Goal: Task Accomplishment & Management: Manage account settings

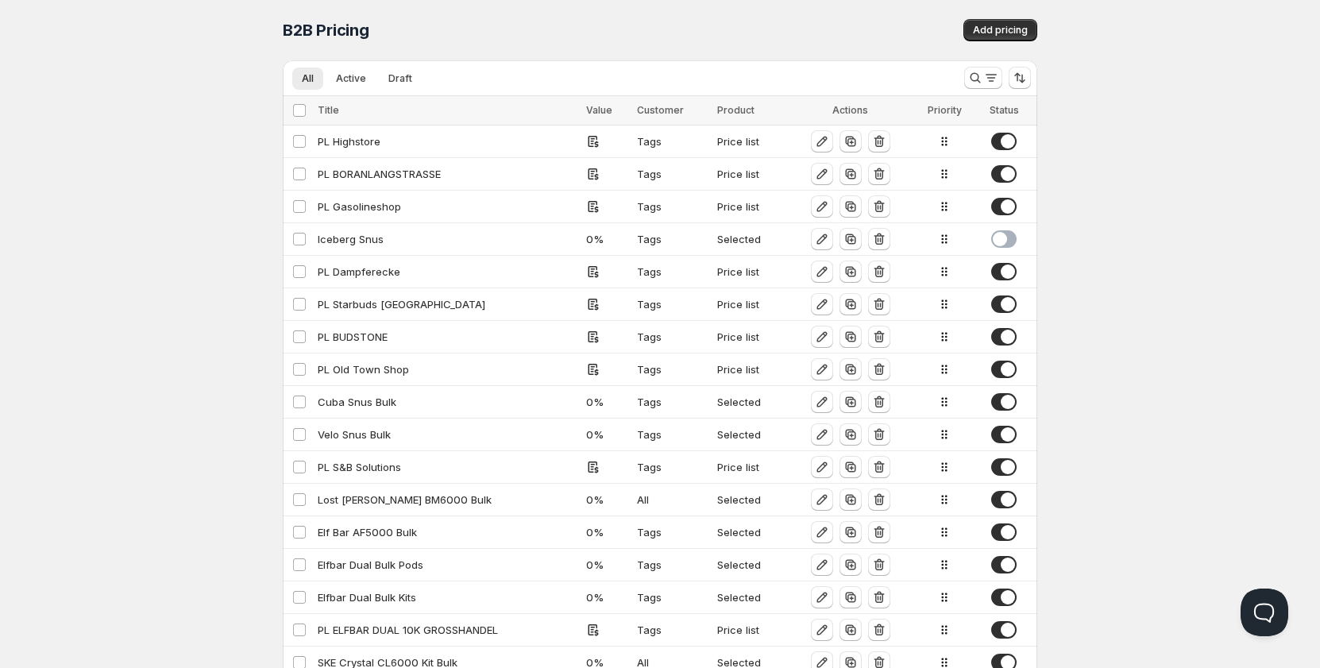
click at [230, 107] on div "Home Pricing Price lists Checkout Forms Submissions Settings Features Plans B2B…" at bounding box center [660, 522] width 1320 height 1044
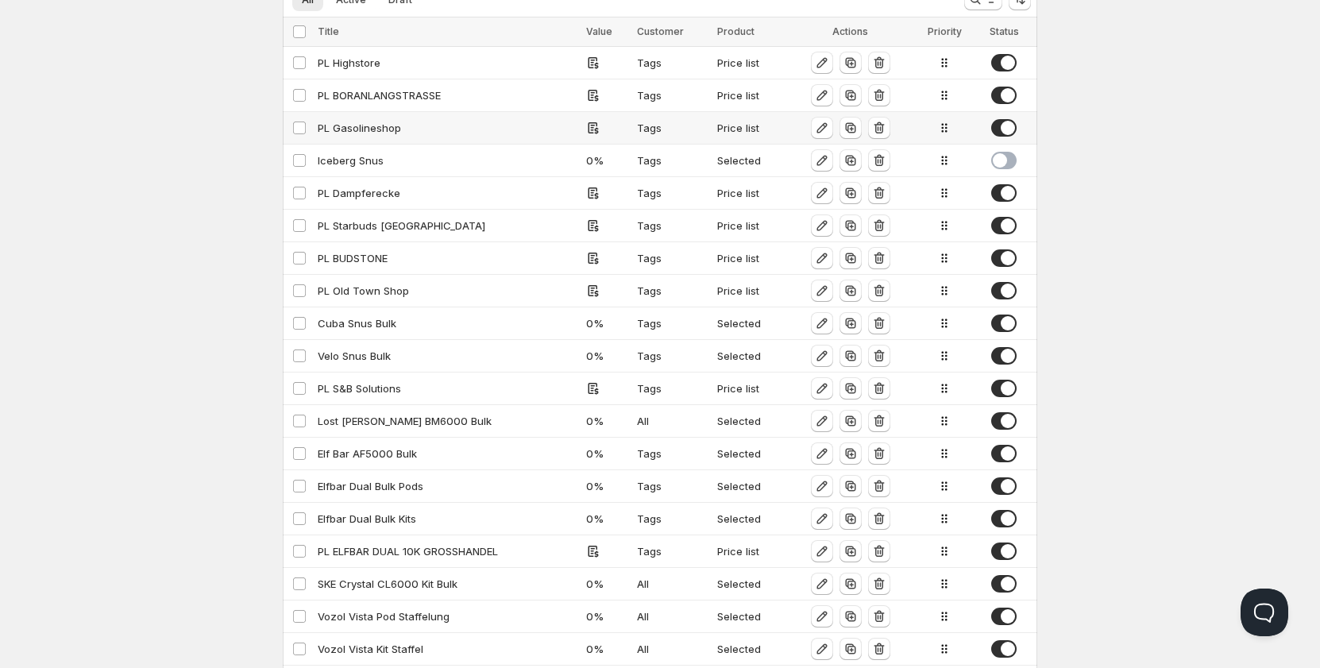
scroll to position [79, 0]
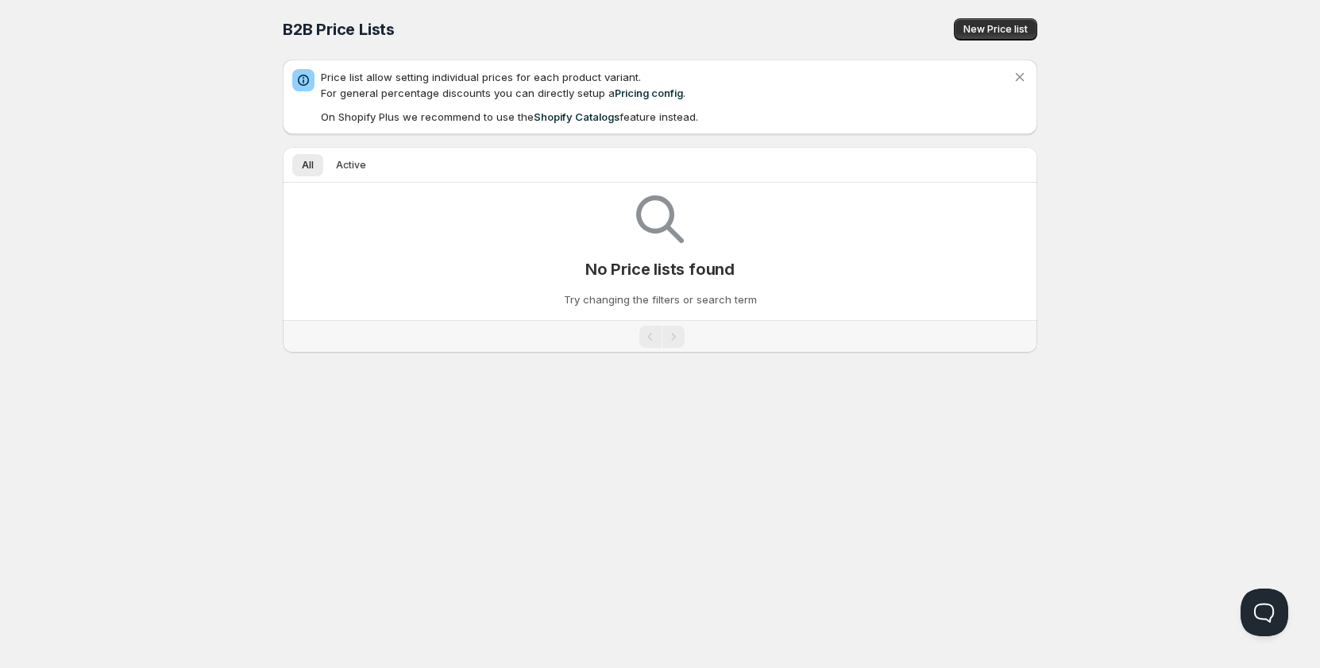
scroll to position [63, 0]
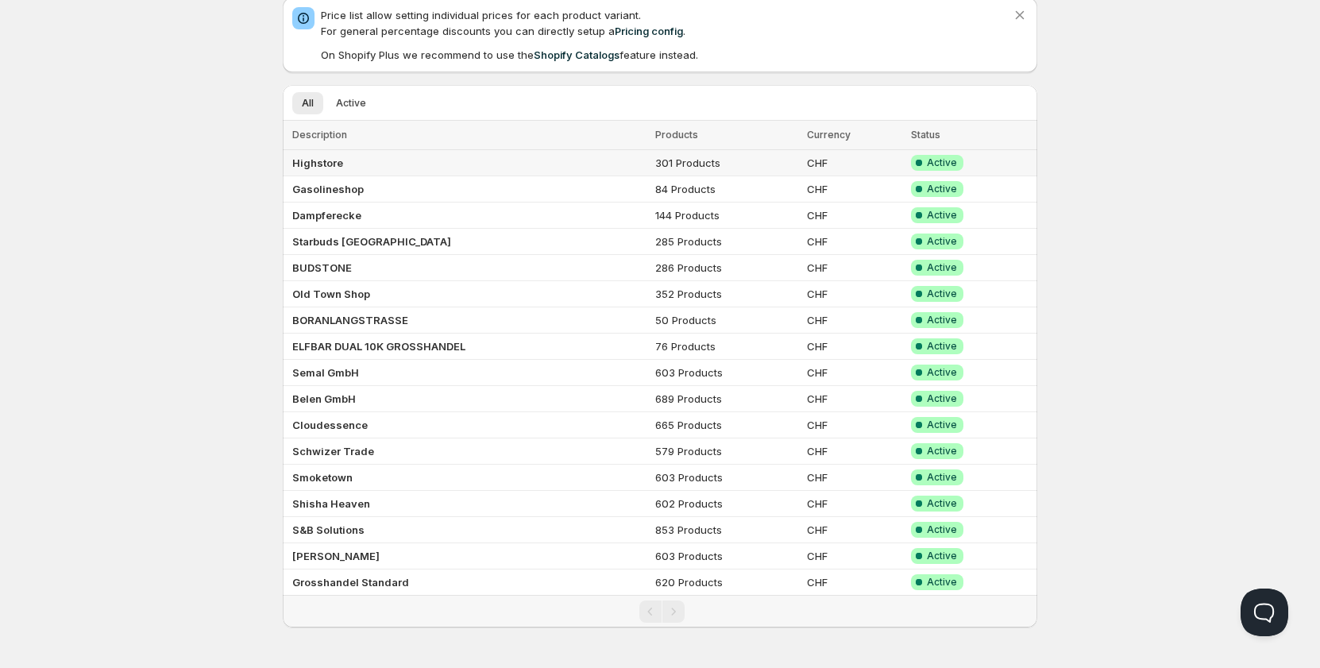
click at [361, 170] on td "Highstore" at bounding box center [467, 163] width 368 height 26
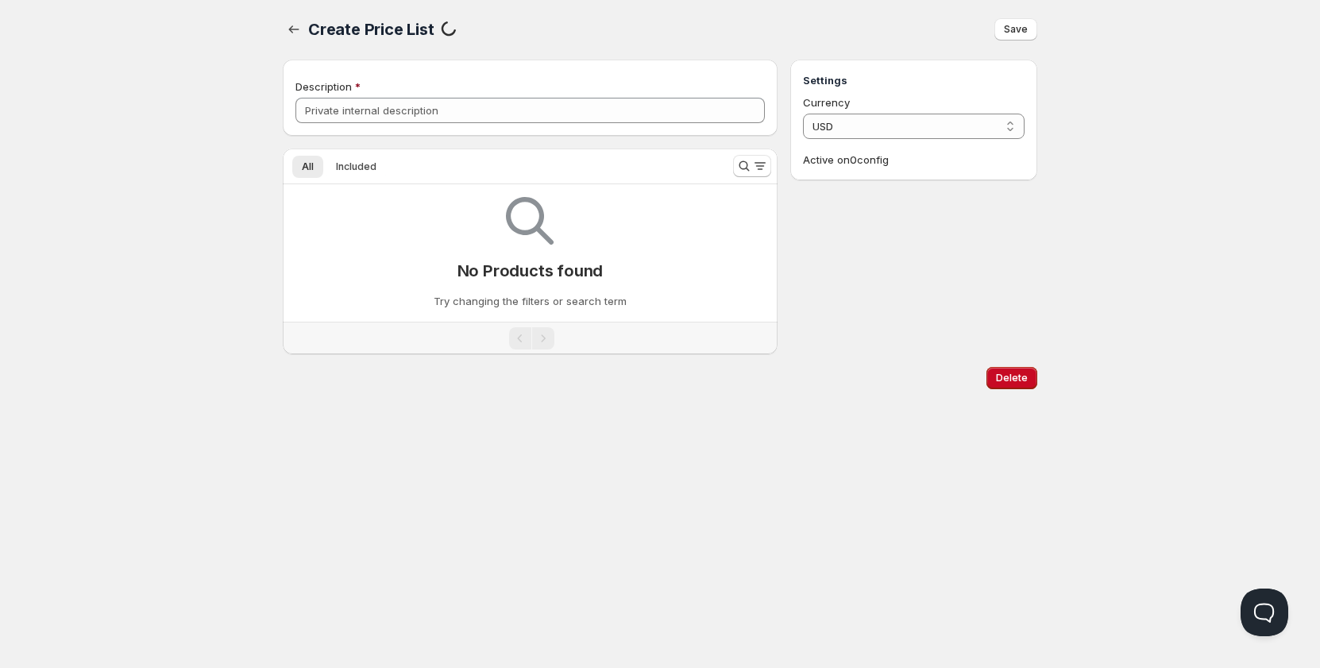
scroll to position [1, 0]
type input "Highstore"
select select "CHF"
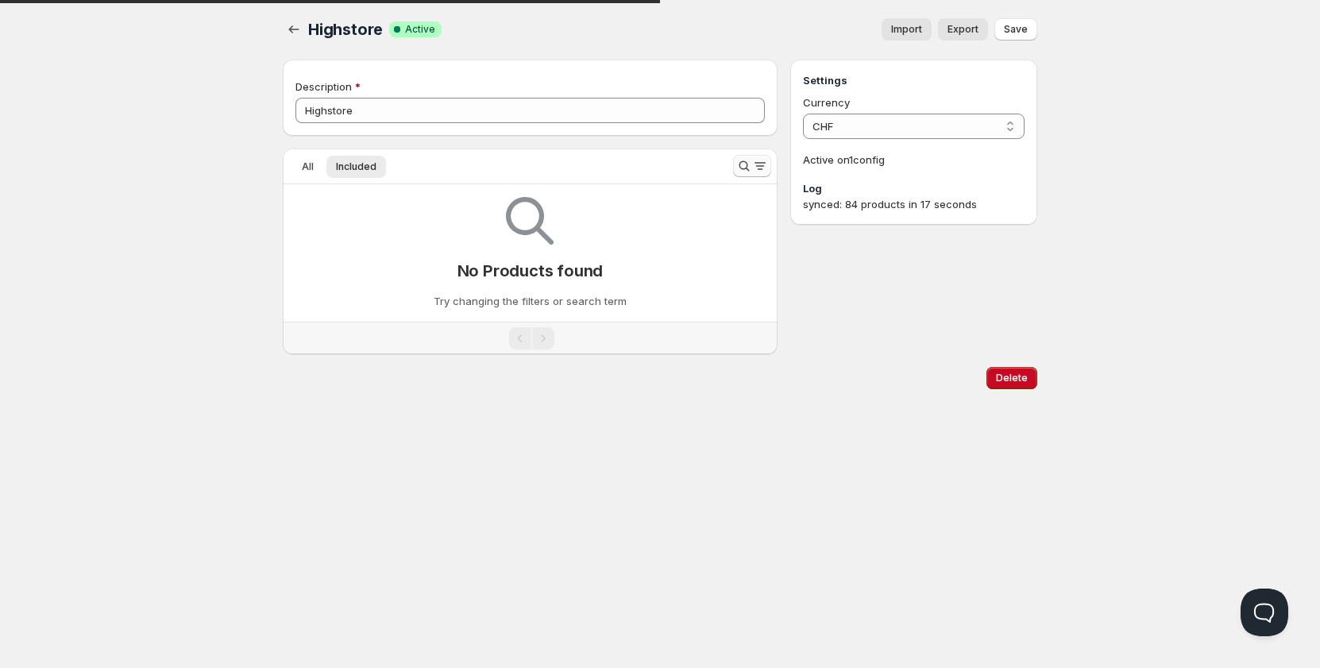
click at [741, 172] on icon "Search and filter results" at bounding box center [744, 166] width 16 height 16
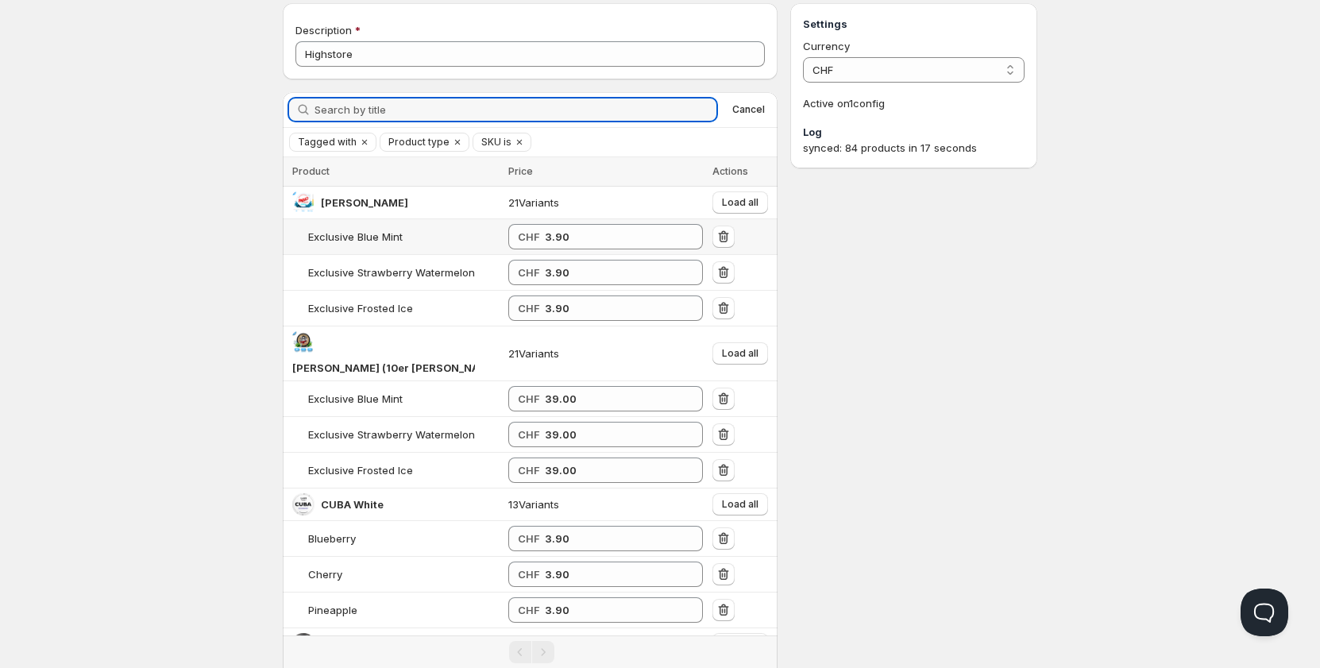
scroll to position [80, 0]
